Goal: Task Accomplishment & Management: Complete application form

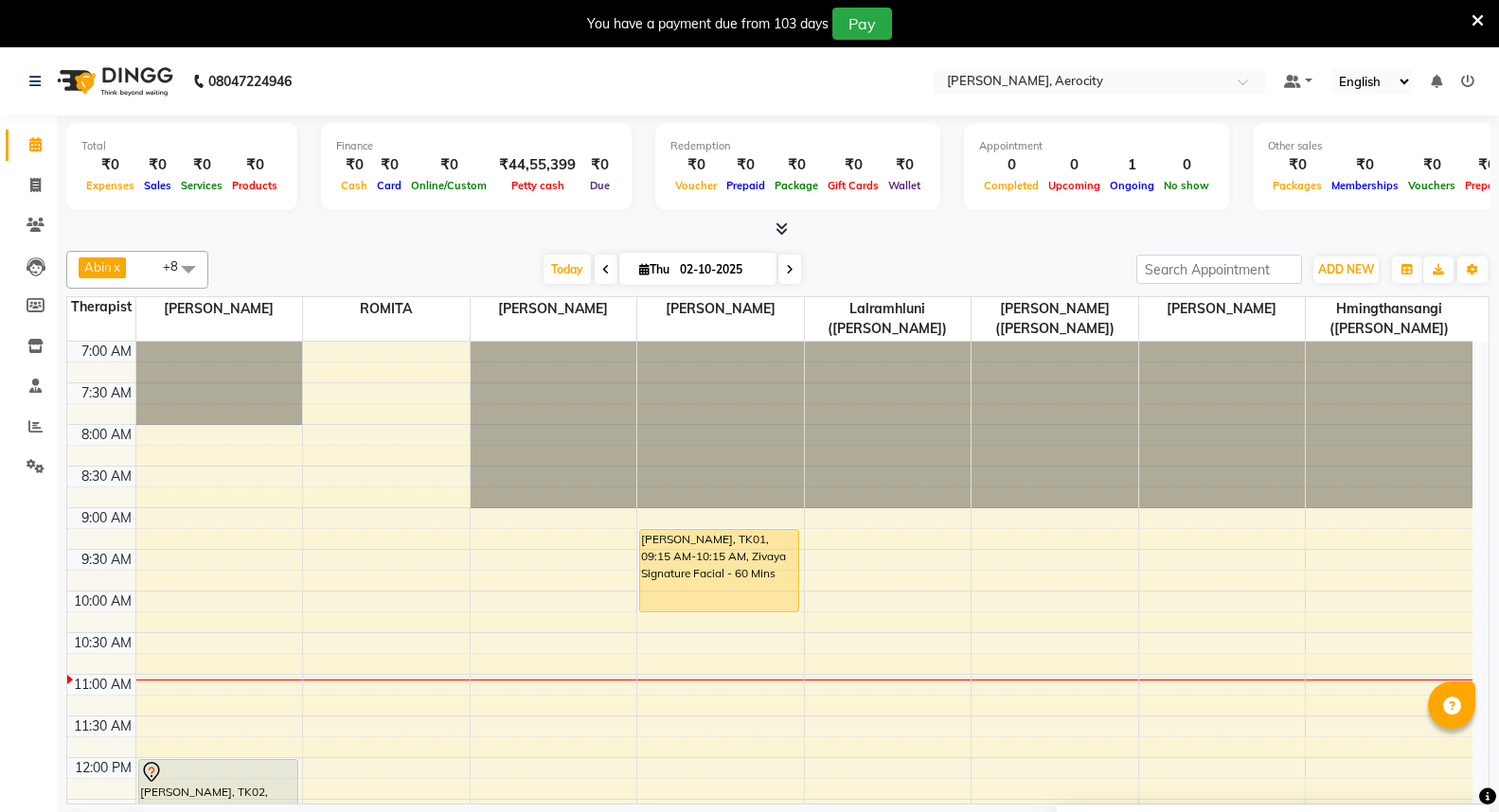
scroll to position [0, 0]
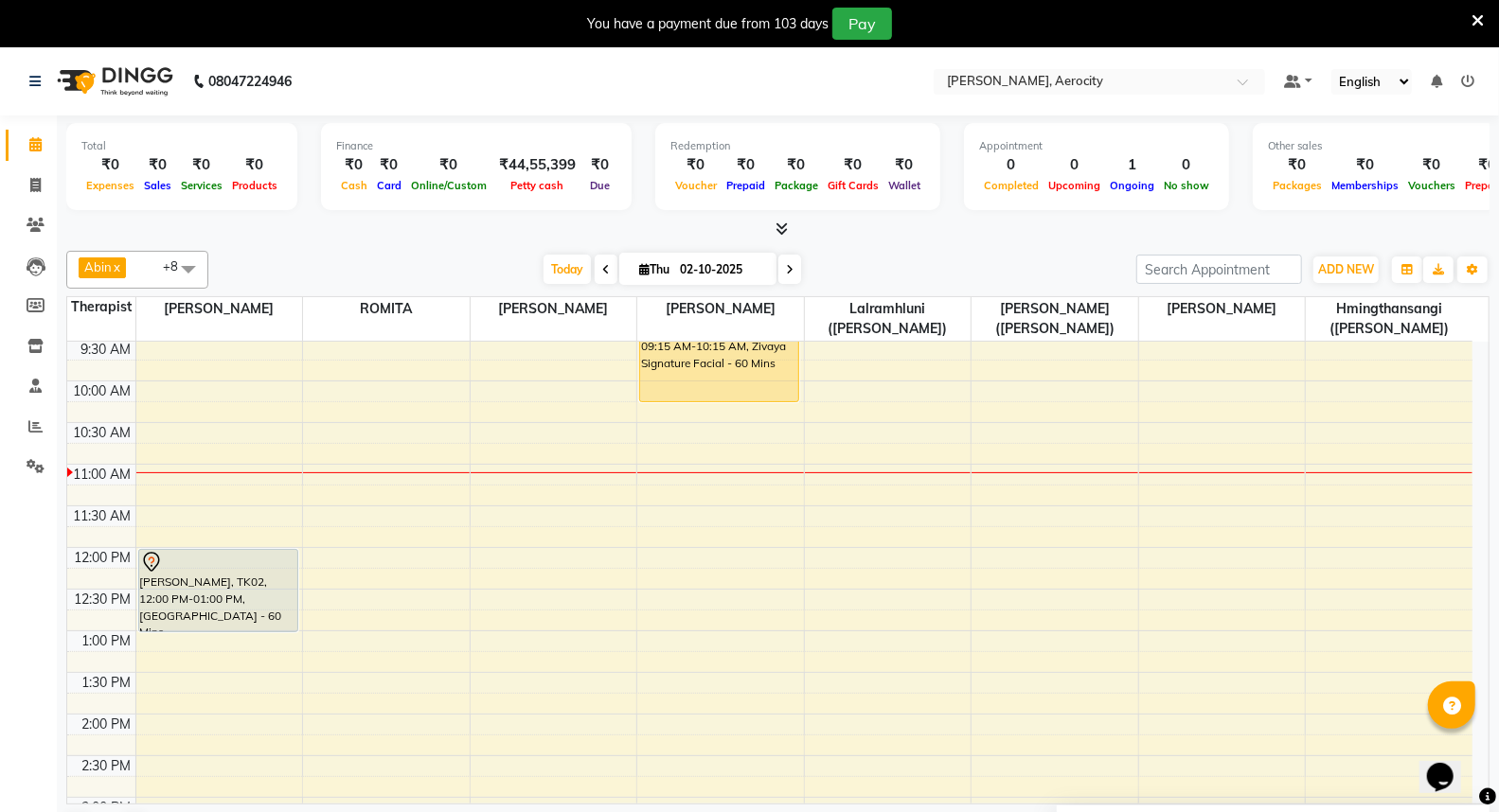
scroll to position [630, 0]
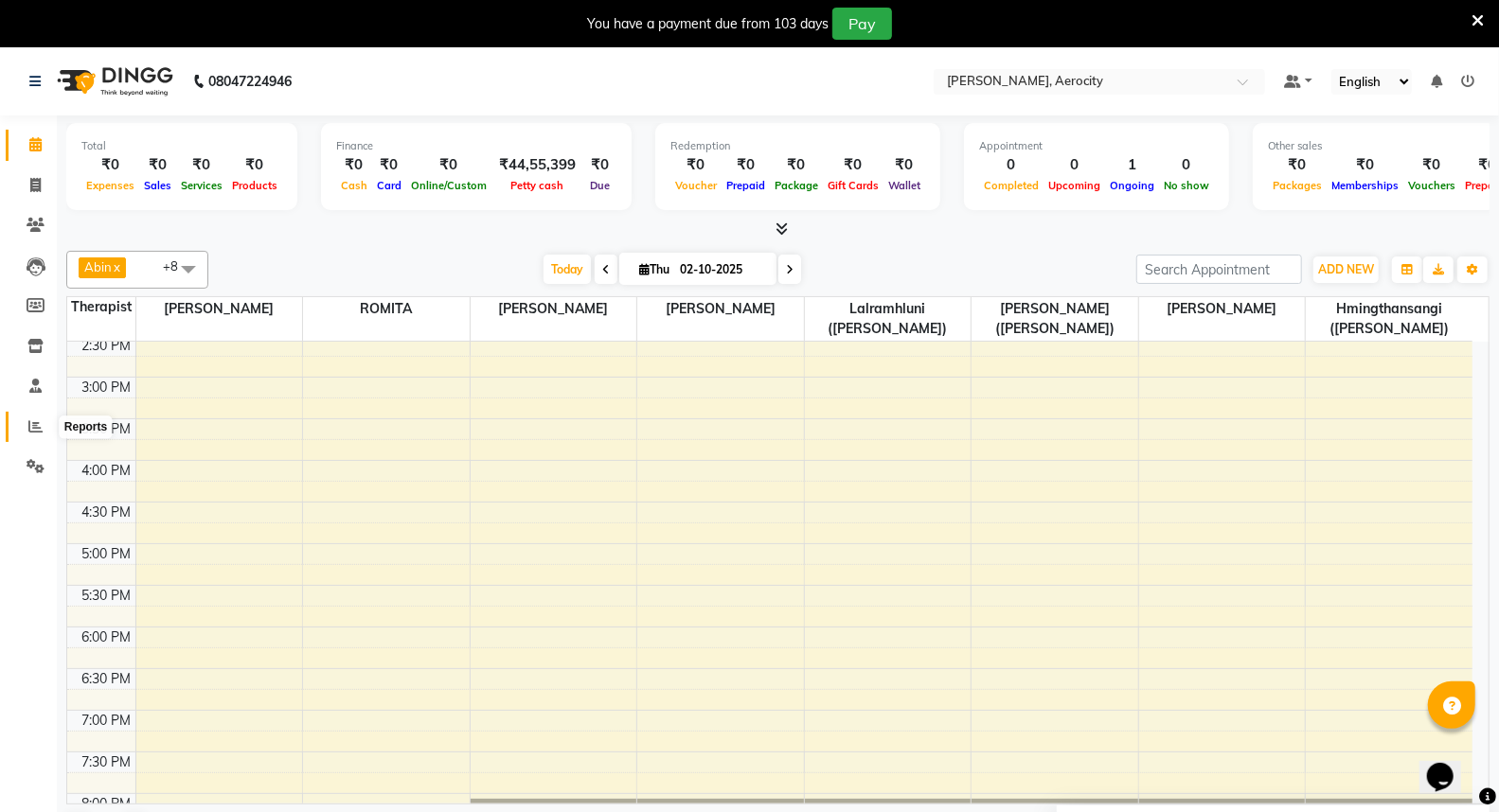
drag, startPoint x: 31, startPoint y: 421, endPoint x: 55, endPoint y: 396, distance: 34.7
click at [31, 422] on icon at bounding box center [35, 426] width 14 height 14
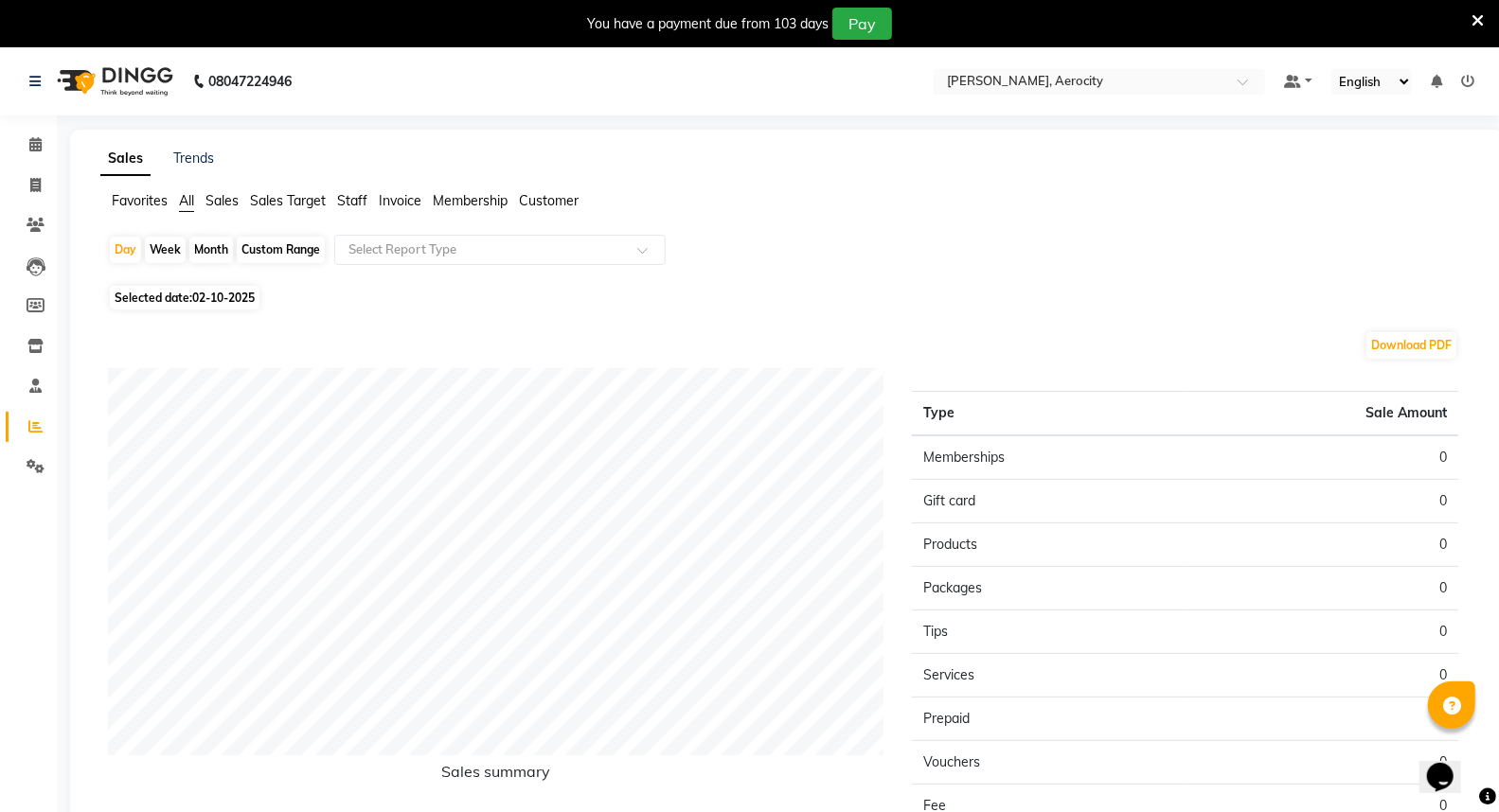
click at [308, 202] on span "Sales Target" at bounding box center [288, 200] width 76 height 17
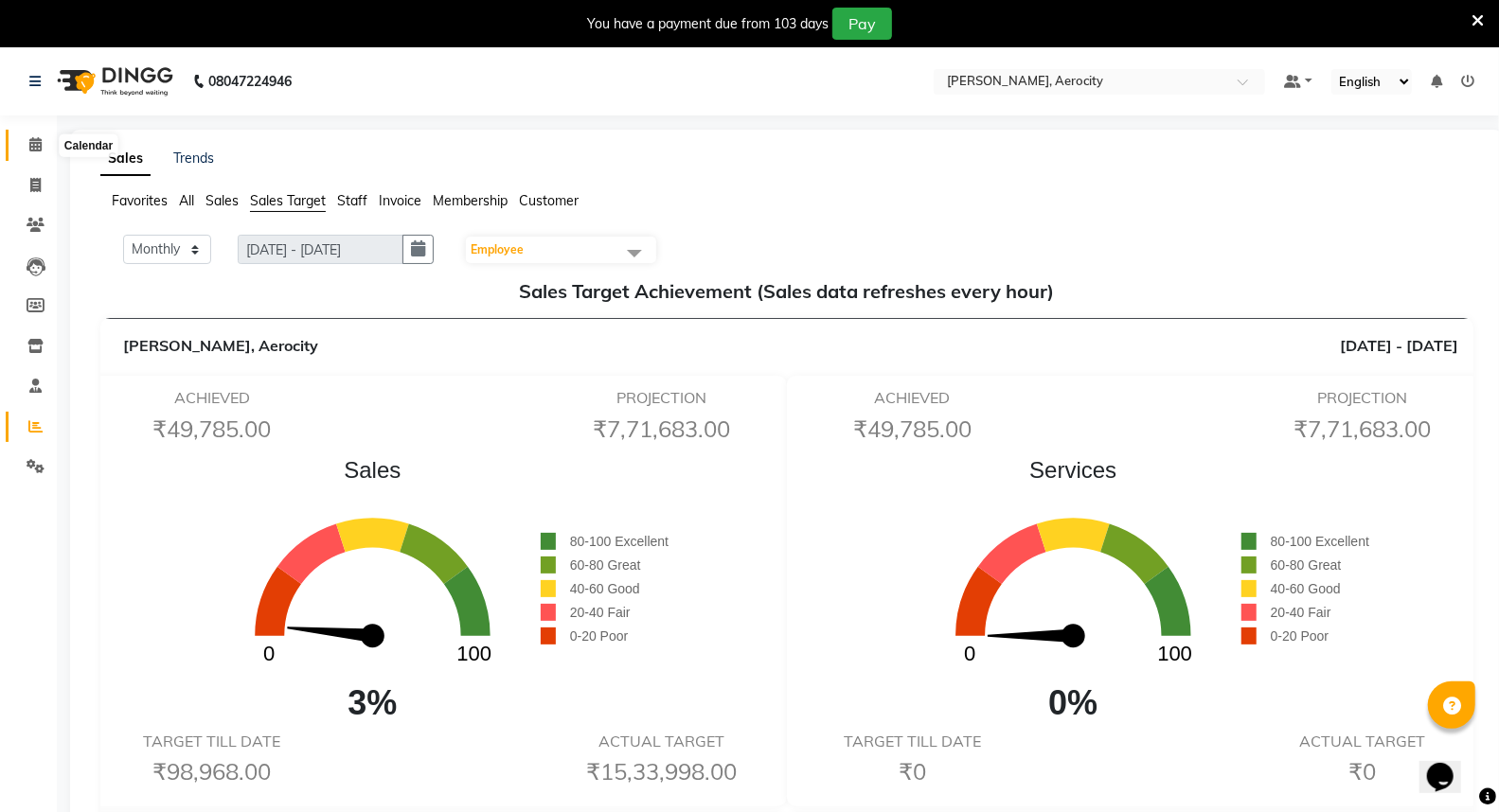
click at [38, 146] on icon at bounding box center [35, 144] width 12 height 14
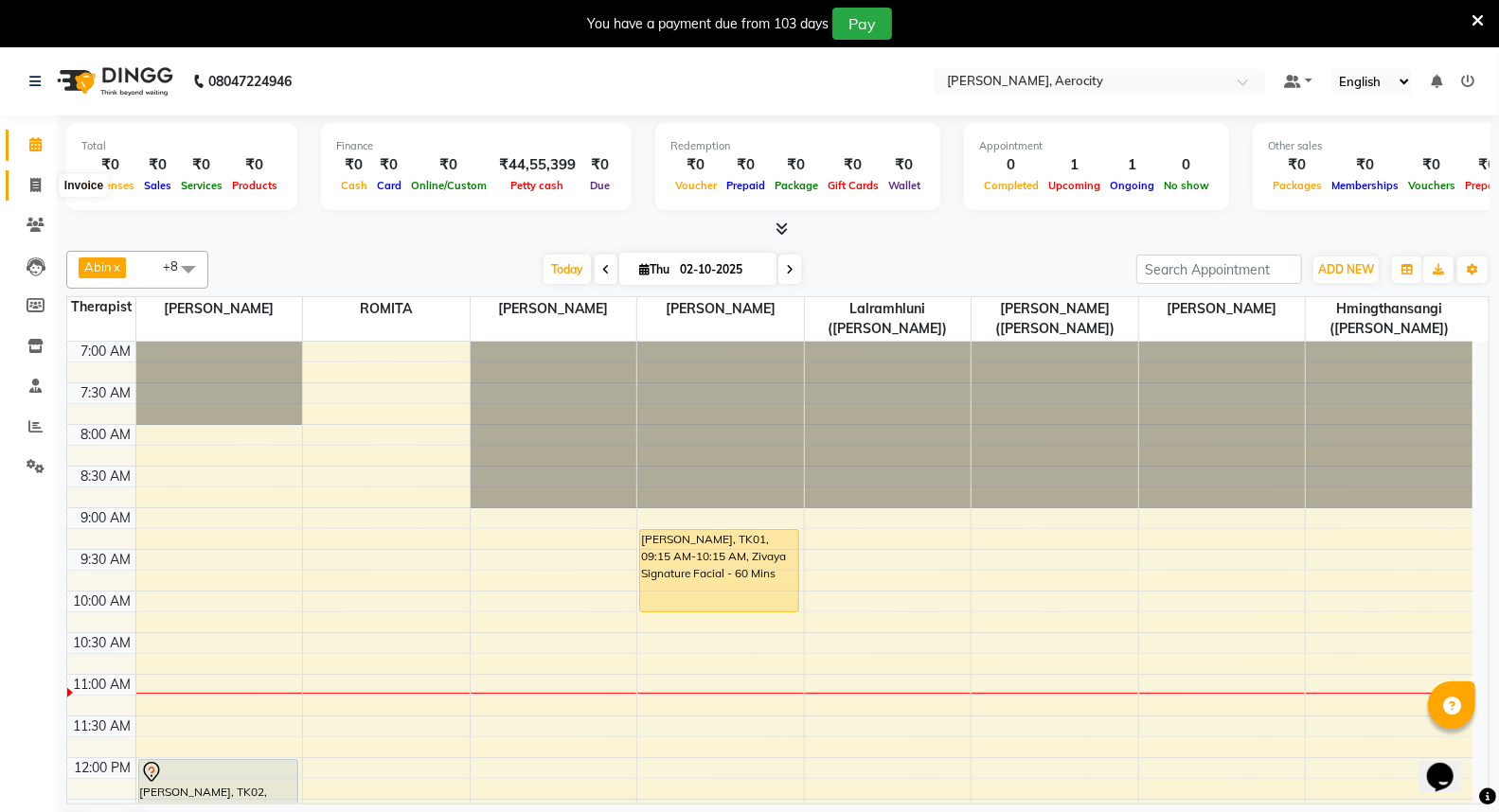
click at [33, 180] on icon at bounding box center [35, 185] width 10 height 14
select select "service"
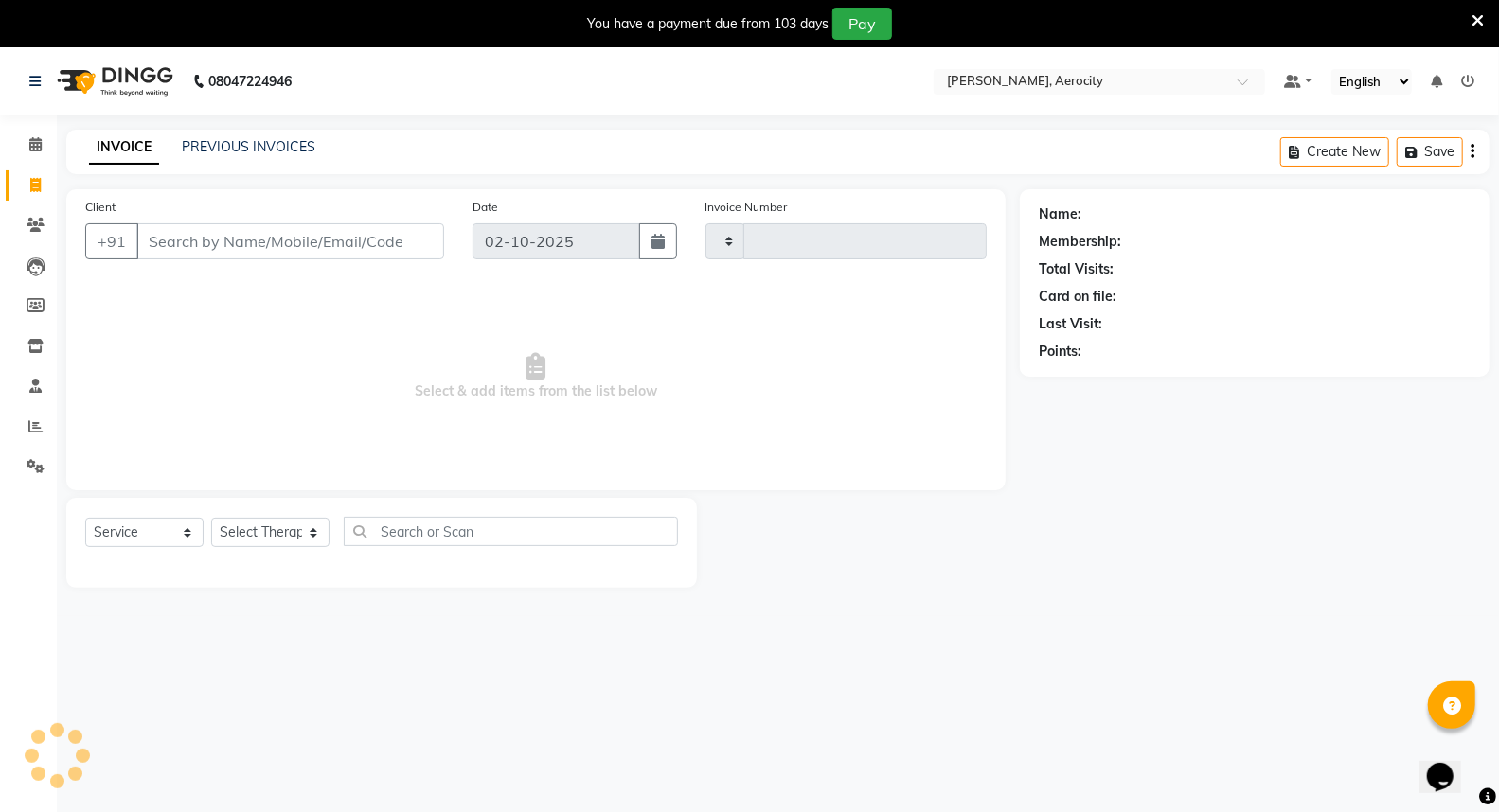
type input "1873"
select select "6403"
type input "g"
click ngb-highlight "[PHONE_NUMBER]"
type input "94516849"
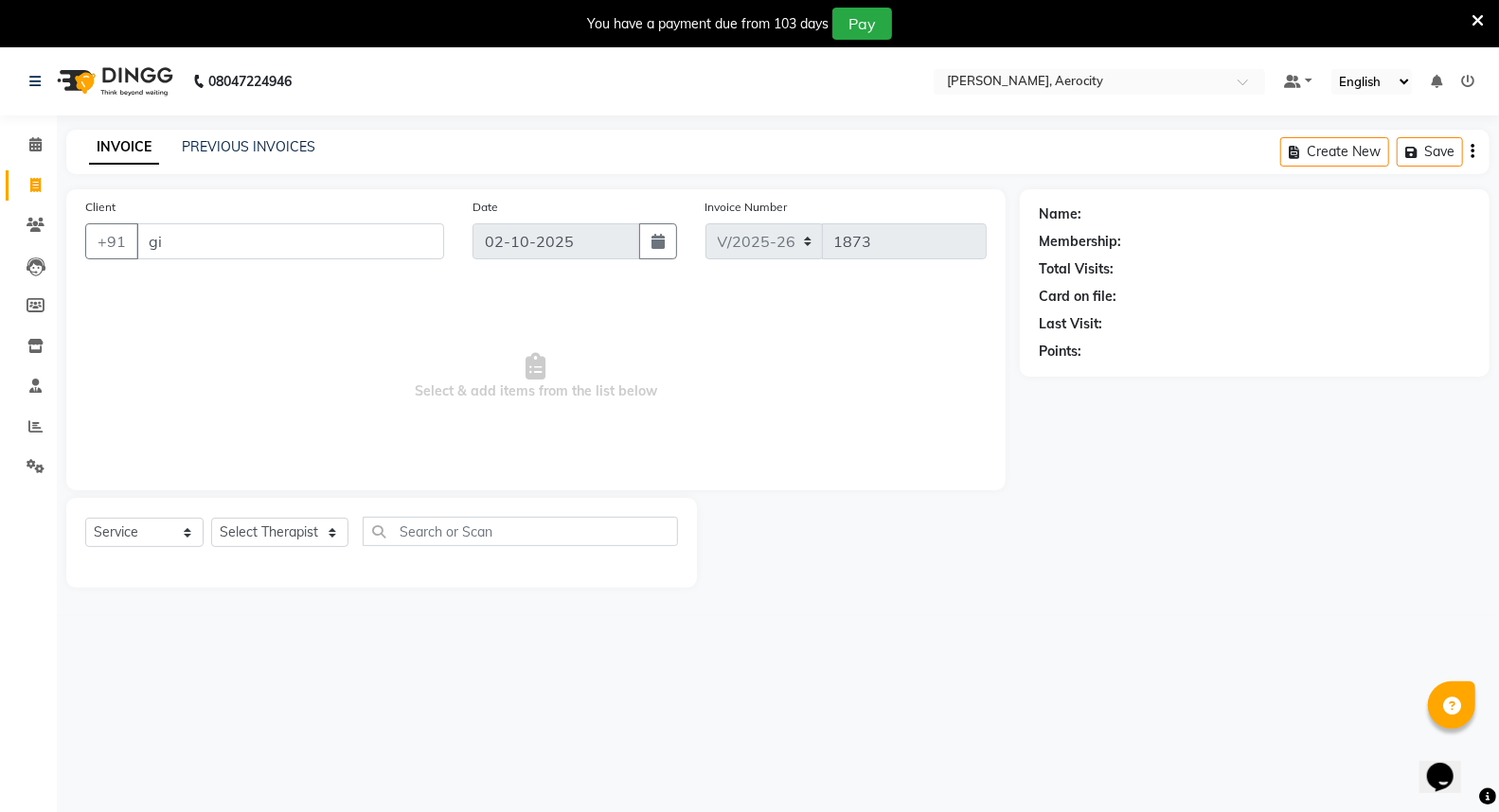
click at [186, 536] on select "Select Service Product Membership Package Voucher Prepaid Gift Card" at bounding box center [144, 531] width 118 height 29
select select "product"
click at [85, 518] on select "Select Service Product Membership Package Voucher Prepaid Gift Card" at bounding box center [144, 531] width 118 height 29
click at [300, 536] on select "Select Therapist [PERSON_NAME] ([PERSON_NAME]) [PERSON_NAME] ([PERSON_NAME]) [P…" at bounding box center [279, 531] width 137 height 29
select select "48455"
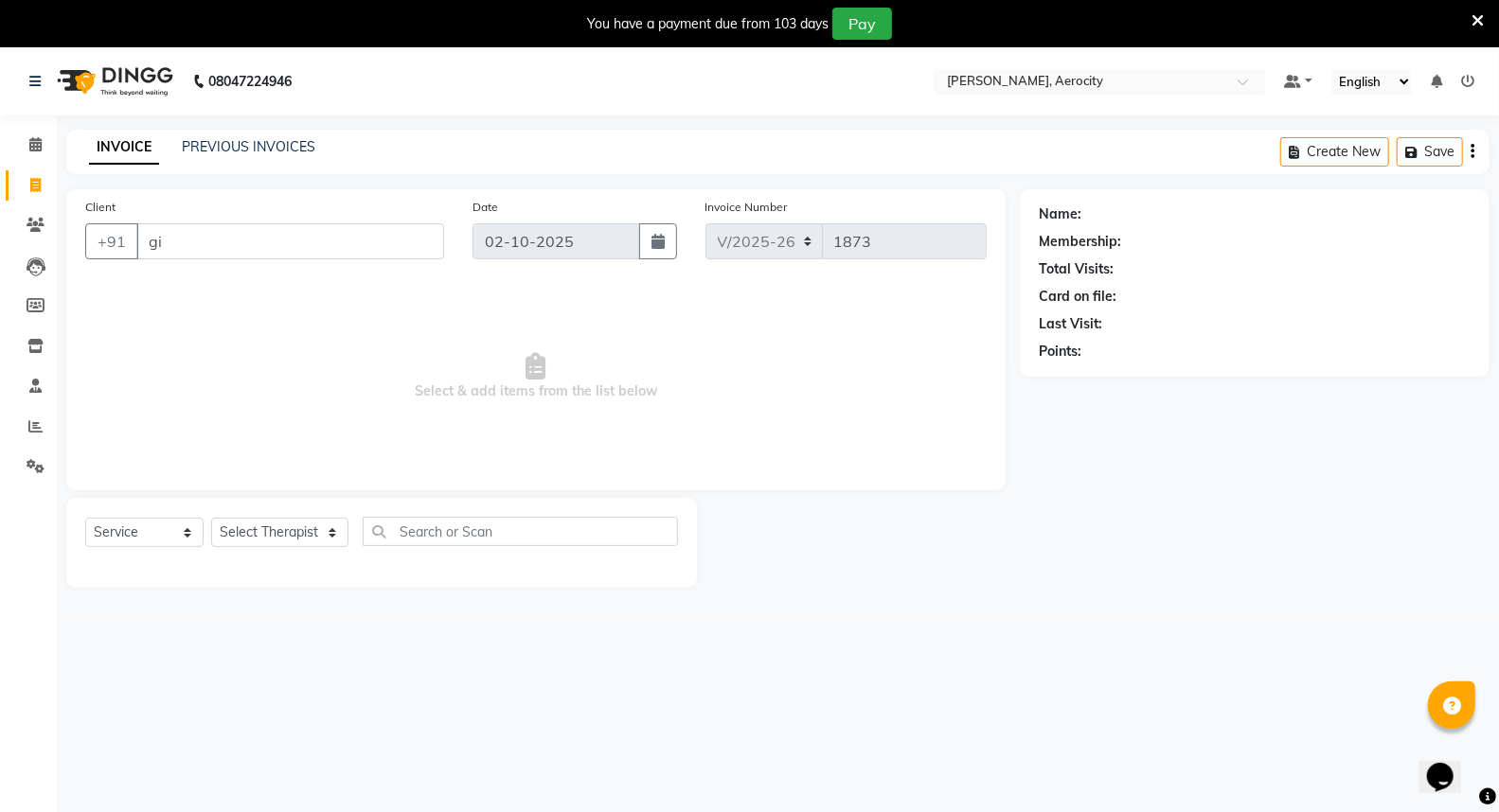
click at [211, 518] on select "Select Therapist [PERSON_NAME] ([PERSON_NAME]) [PERSON_NAME] ([PERSON_NAME]) [P…" at bounding box center [279, 531] width 137 height 29
click at [384, 535] on input "text" at bounding box center [520, 530] width 315 height 29
type input "ho"
click div "HoneyComb Beeswax Soap"
checkbox input "false"
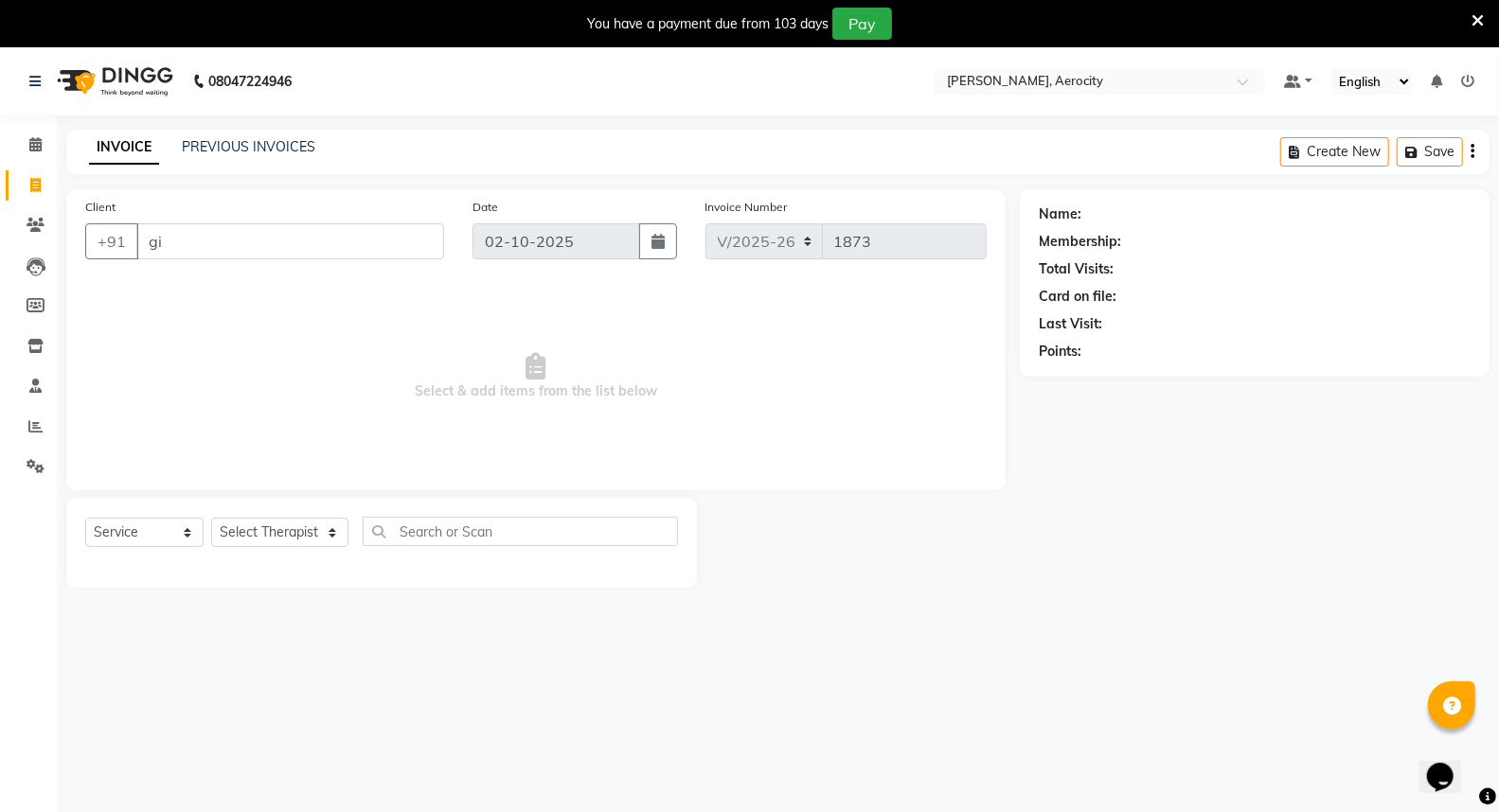
click at [415, 531] on input "ho" at bounding box center [520, 530] width 315 height 29
click at [471, 533] on input "ho" at bounding box center [520, 530] width 315 height 29
type input "h"
type input "ho"
click div "HoneyComb Beeswax Soap"
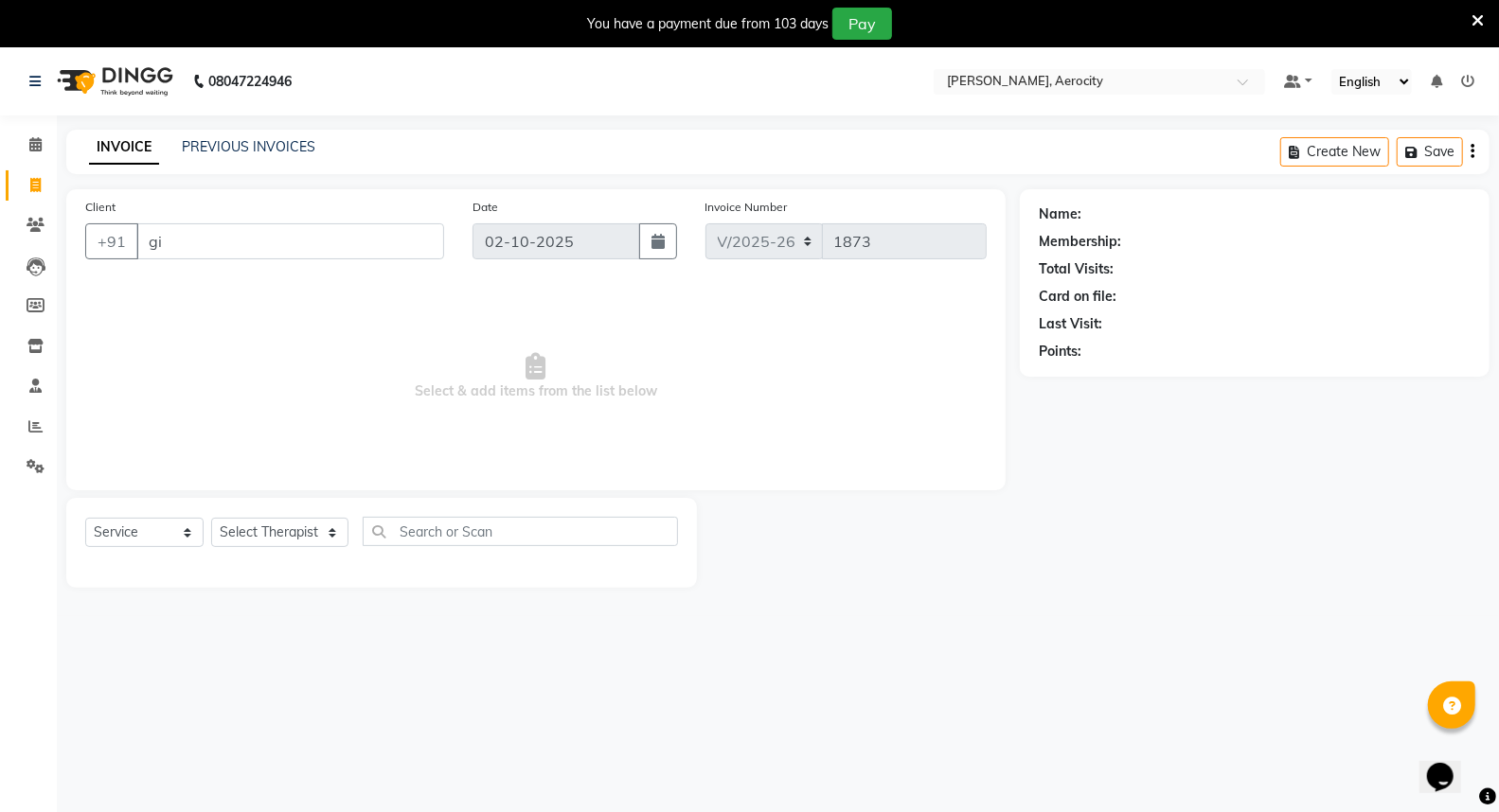
checkbox input "false"
click div
click icon
click at [439, 536] on input "ho" at bounding box center [520, 530] width 315 height 29
type input "h"
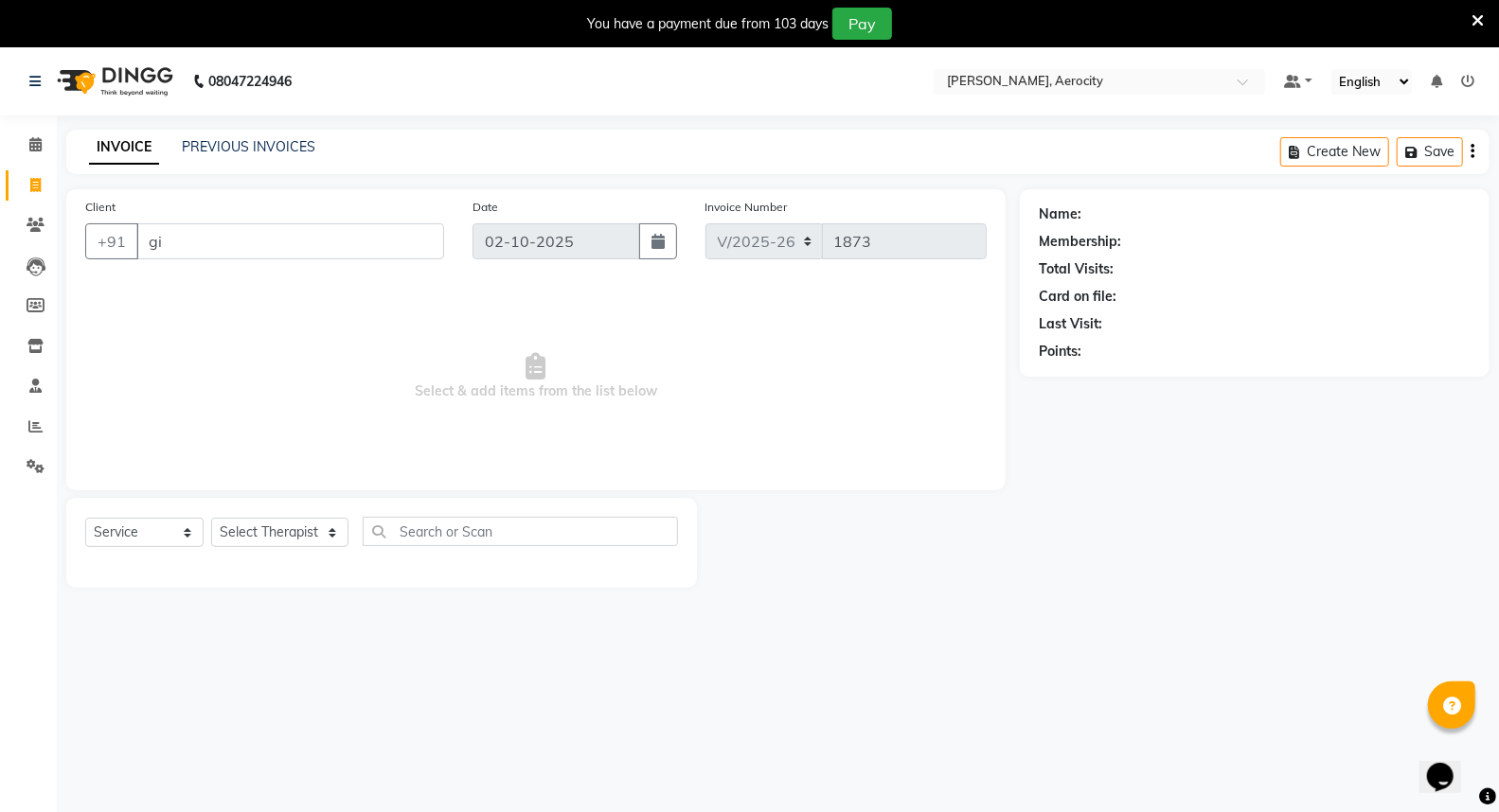
type input "koku"
click div "Kokum Crayon Pure Body Butter"
checkbox input "false"
click img
click span "CARD"
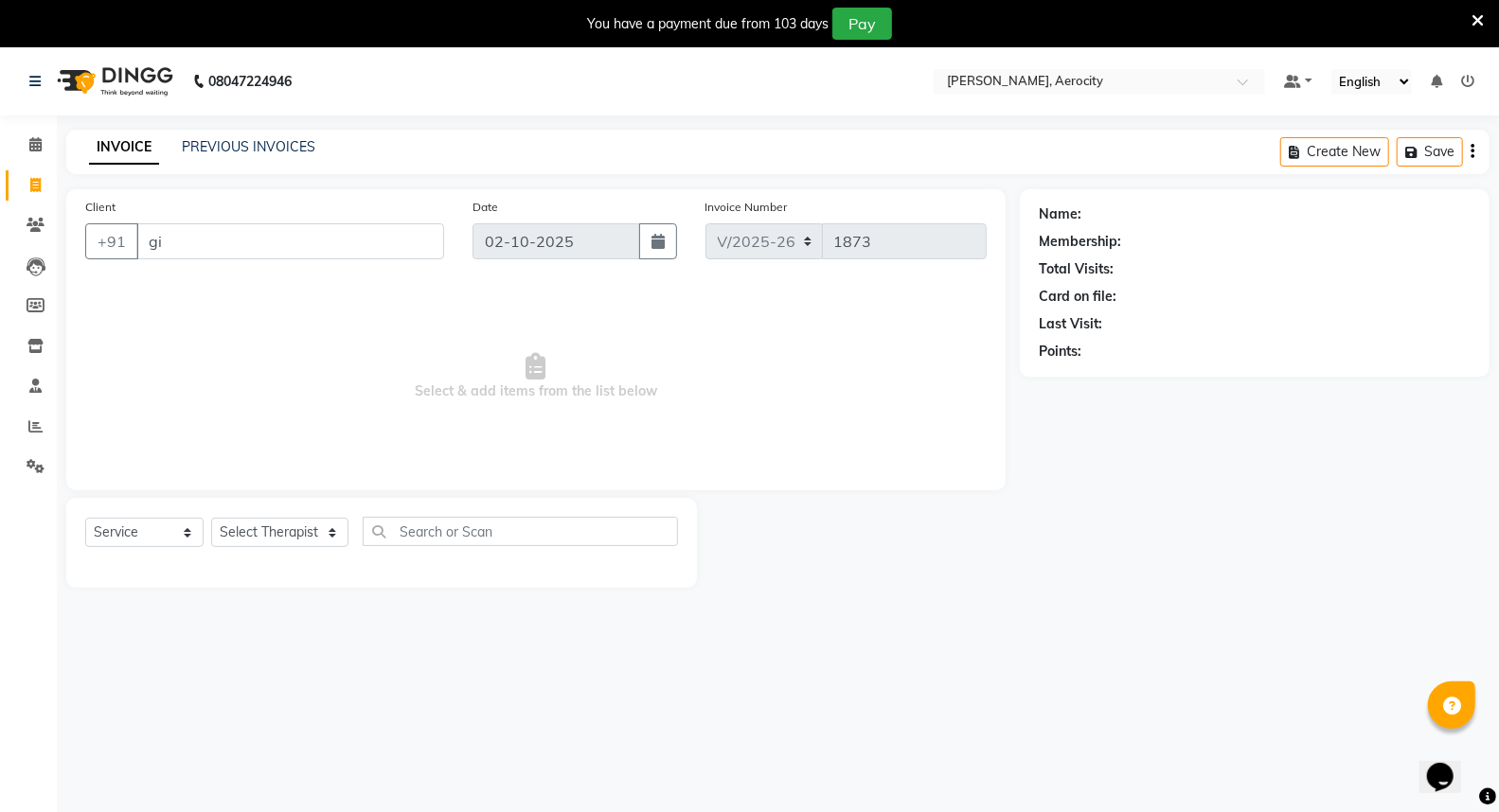
drag, startPoint x: 1256, startPoint y: 721, endPoint x: 1156, endPoint y: 731, distance: 100.5
click div "Amount: 1497.99"
type input "1124"
click input "Note:"
type input "V"
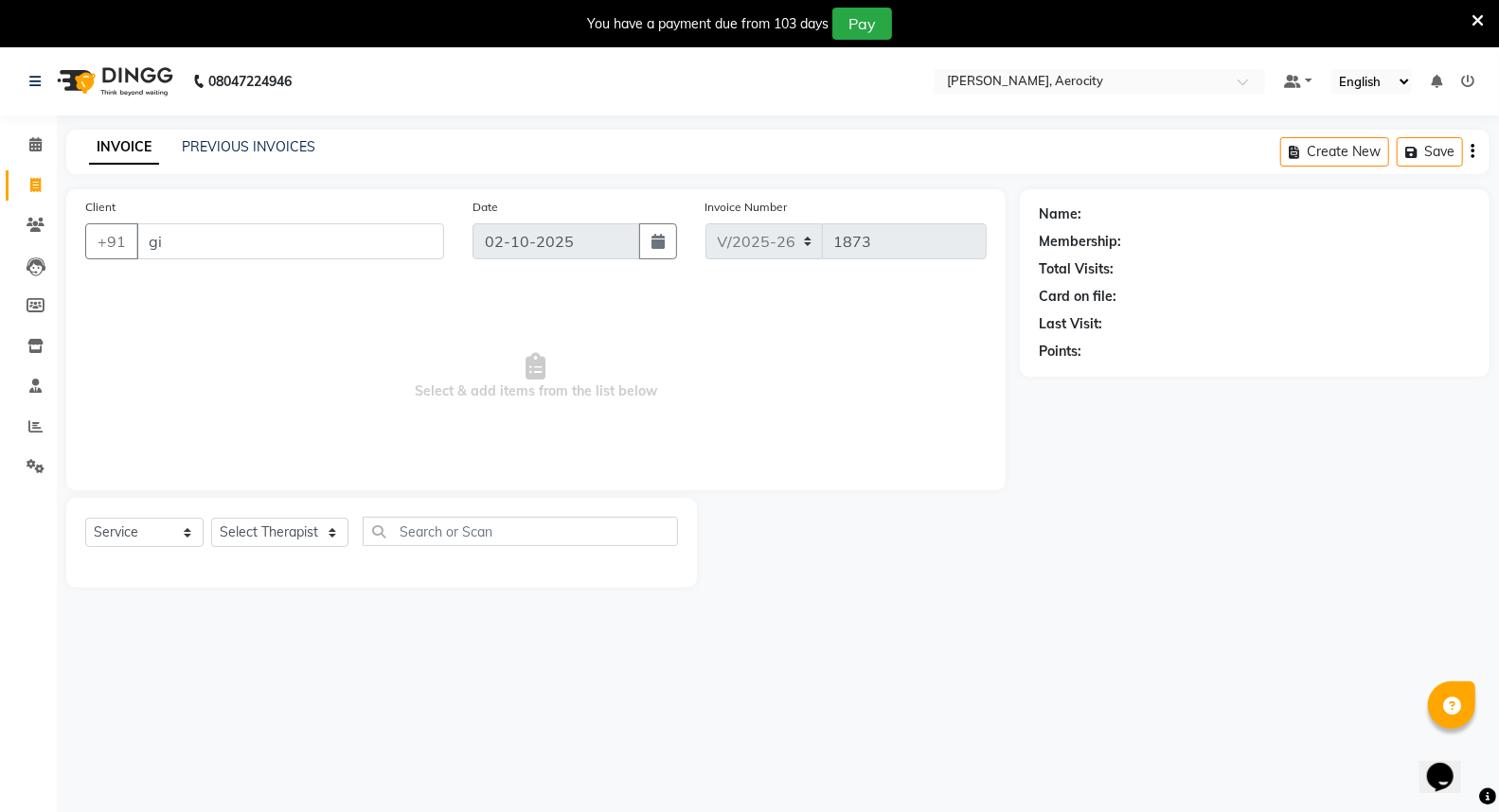
click input "0"
type input "0"
type input "24.966"
click input "Note:"
click span "CARD"
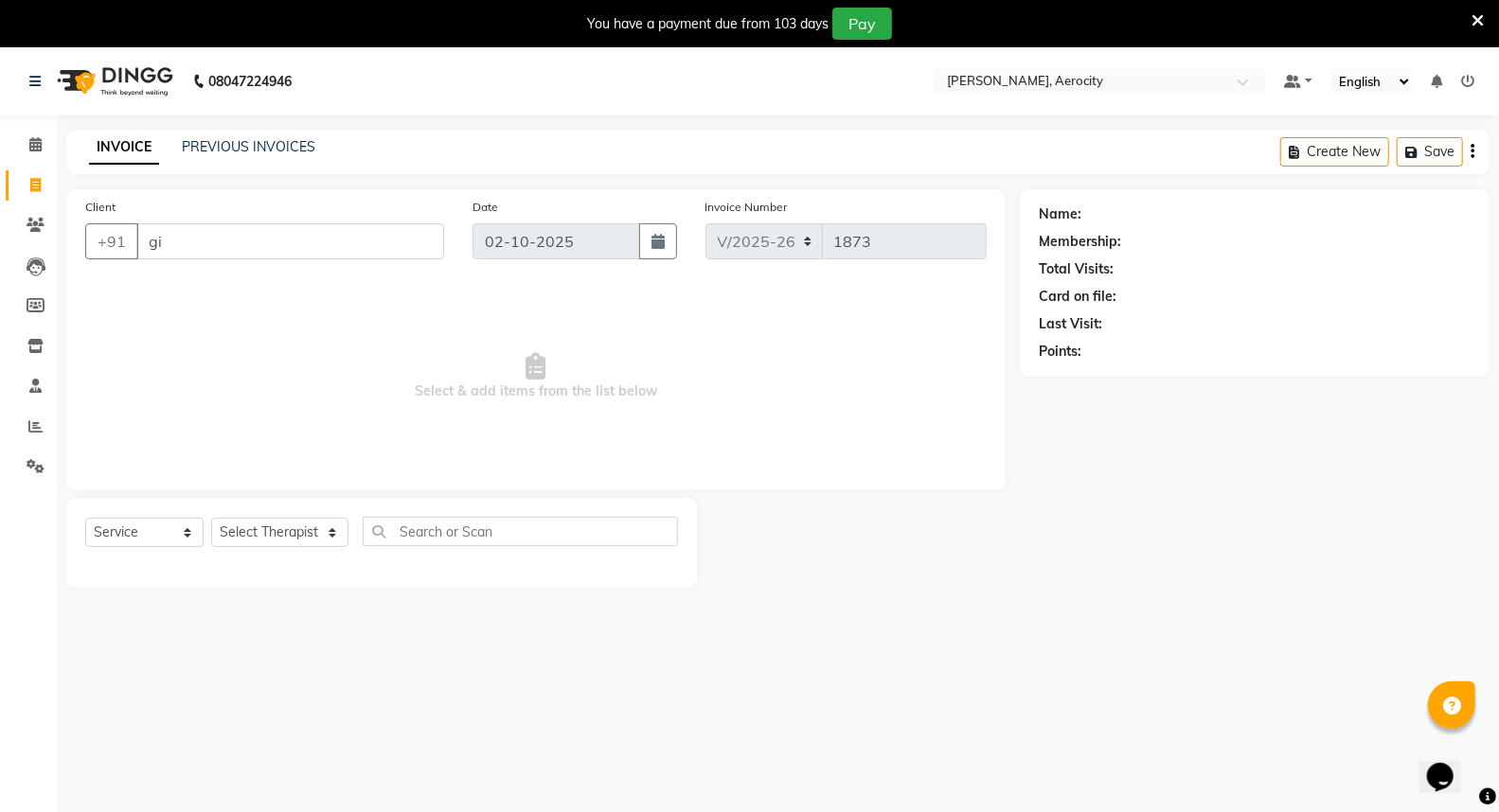
click input "Note:"
type input "Visa-6057"
click button "Add Payment"
click button "Generate OTP"
click input "text"
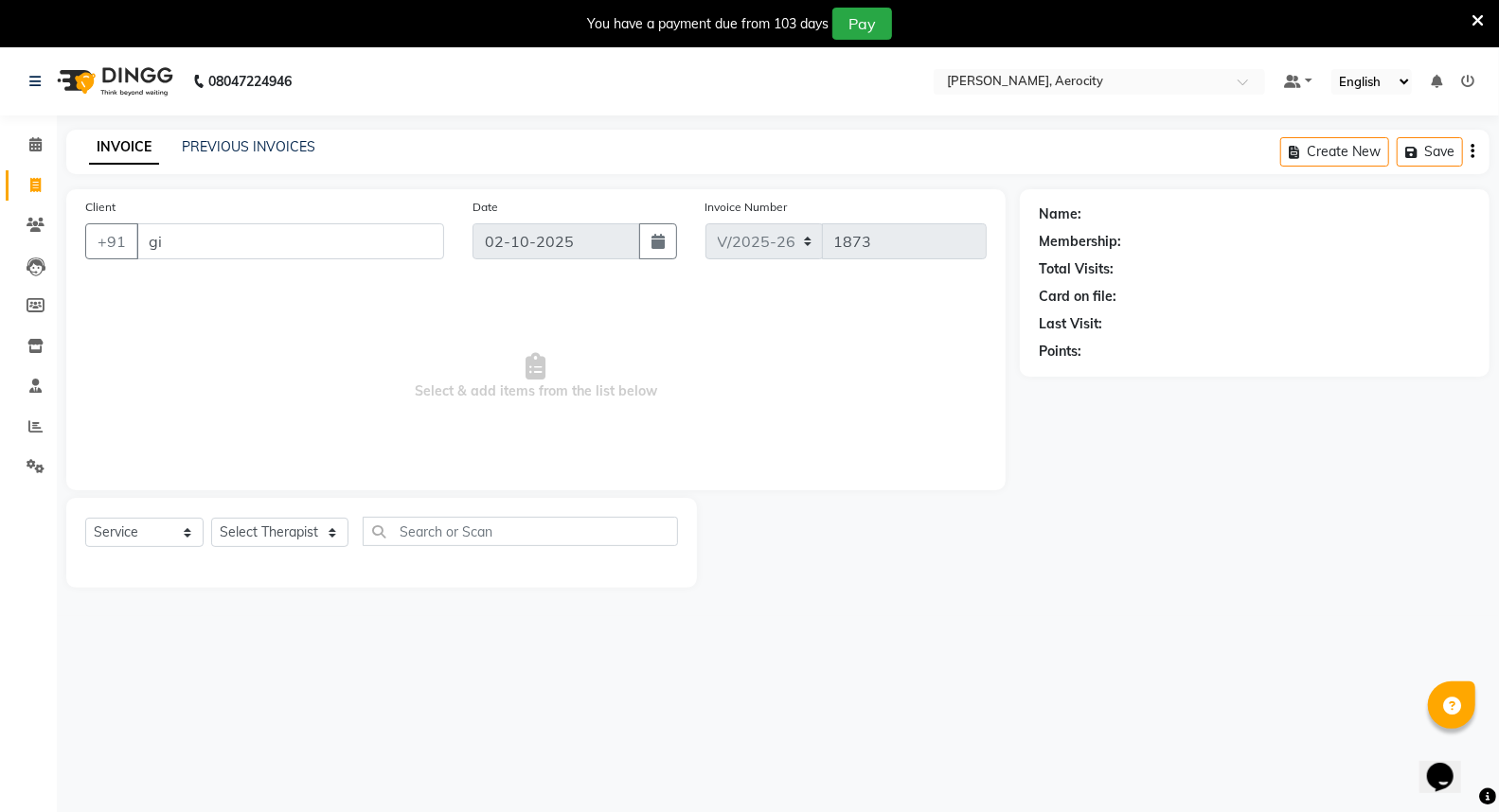
type input "6898"
click button "Confirm OTP"
click button "Checkout"
click at [30, 144] on icon at bounding box center [35, 144] width 12 height 14
